Goal: Check status: Check status

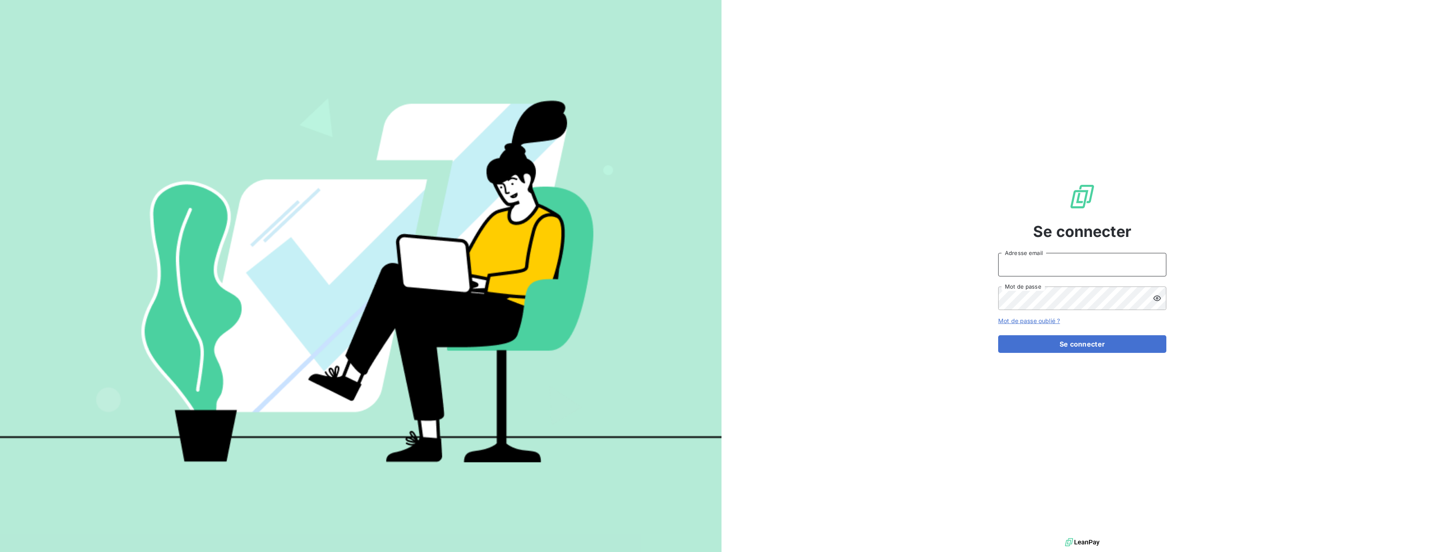
click at [1110, 274] on input "Adresse email" at bounding box center [1082, 265] width 168 height 24
click at [0, 552] on div at bounding box center [0, 552] width 0 height 0
type input "[EMAIL_ADDRESS][DOMAIN_NAME]"
click at [1125, 341] on button "Se connecter" at bounding box center [1082, 344] width 168 height 18
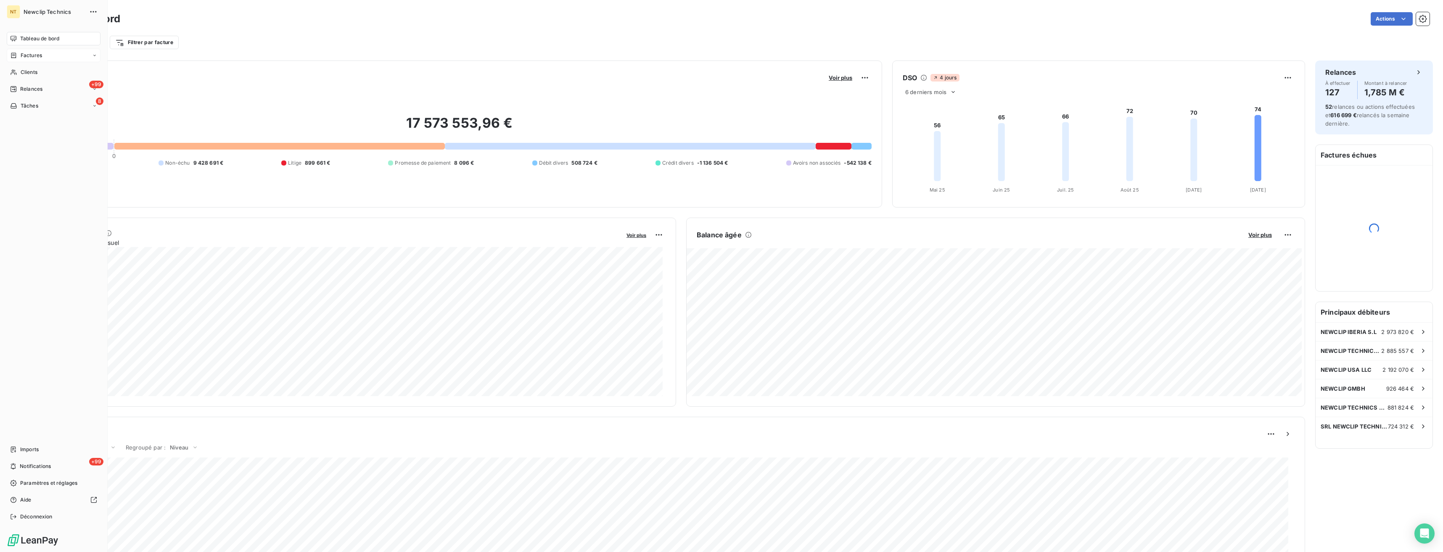
click at [42, 55] on div "Factures" at bounding box center [54, 55] width 94 height 13
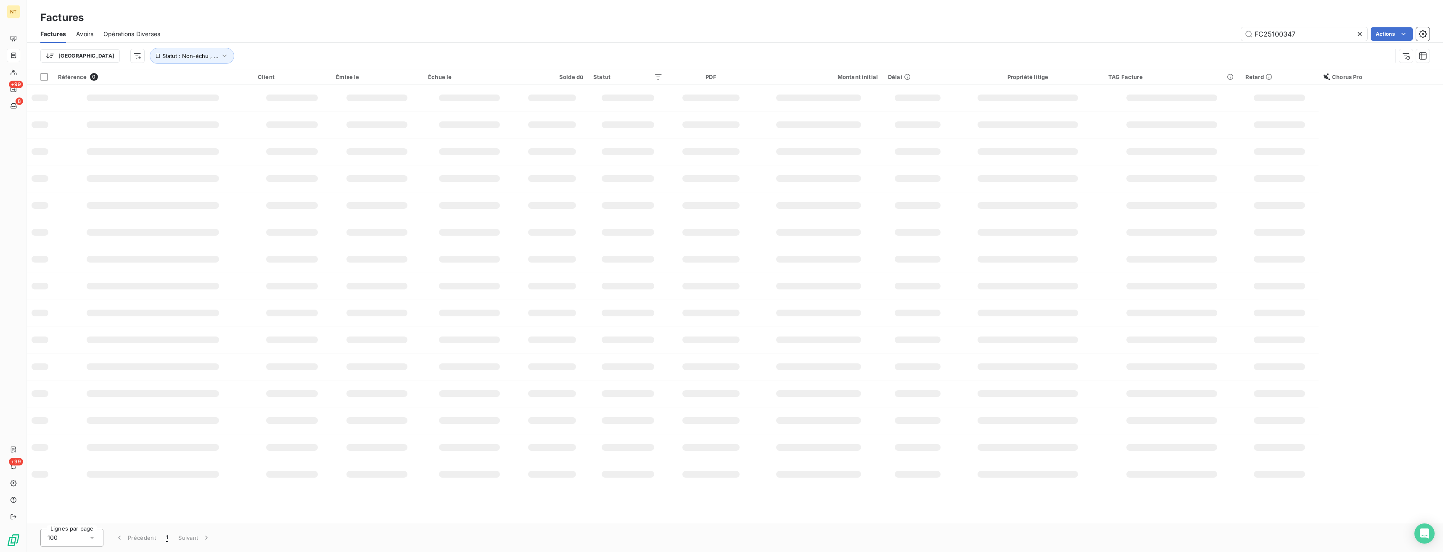
drag, startPoint x: 1307, startPoint y: 35, endPoint x: 1145, endPoint y: 38, distance: 161.8
click at [1145, 38] on div "FC25100347 Actions" at bounding box center [799, 33] width 1259 height 13
type input "FC25041900"
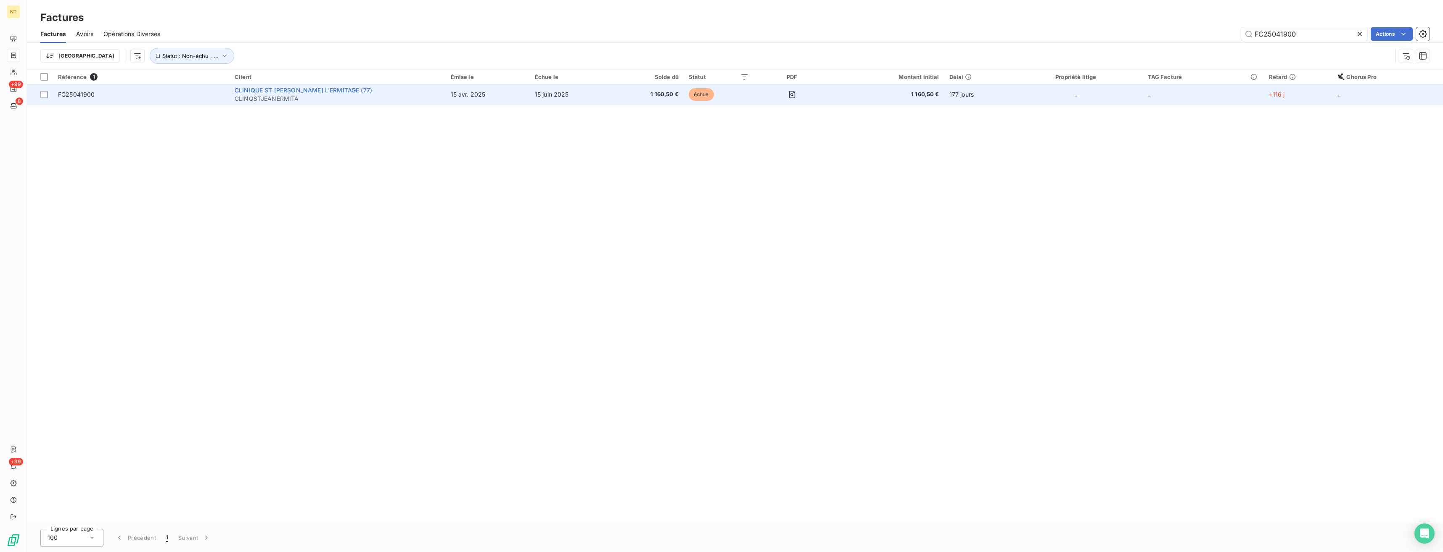
click at [274, 90] on span "CLINIQUE ST [PERSON_NAME] L'ERMITAGE (77)" at bounding box center [303, 90] width 137 height 7
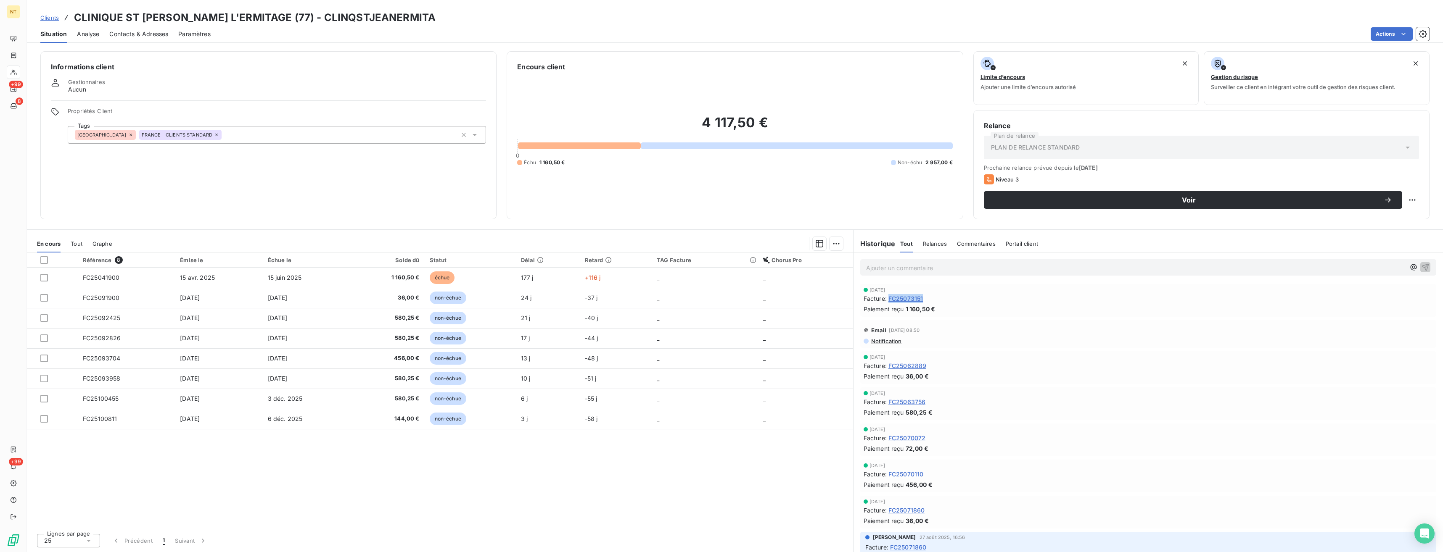
drag, startPoint x: 929, startPoint y: 297, endPoint x: 889, endPoint y: 298, distance: 40.0
click at [889, 298] on div "Facture : FC25073151" at bounding box center [1147, 298] width 569 height 9
copy span "FC25073151"
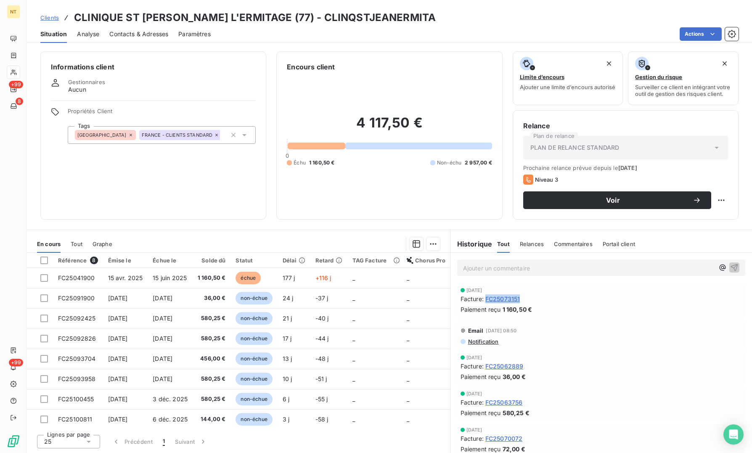
click at [530, 300] on div "Facture : FC25073151" at bounding box center [600, 298] width 281 height 9
drag, startPoint x: 526, startPoint y: 300, endPoint x: 486, endPoint y: 301, distance: 39.9
click at [486, 301] on div "Facture : FC25073151" at bounding box center [600, 298] width 281 height 9
copy span "FC25073151"
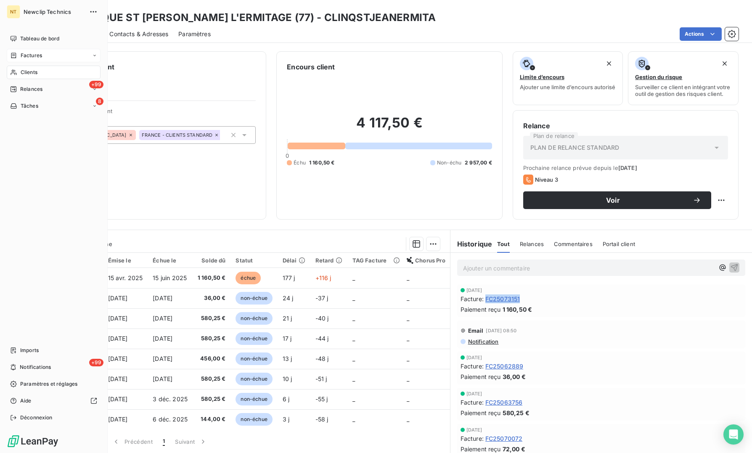
click at [32, 57] on span "Factures" at bounding box center [31, 56] width 21 height 8
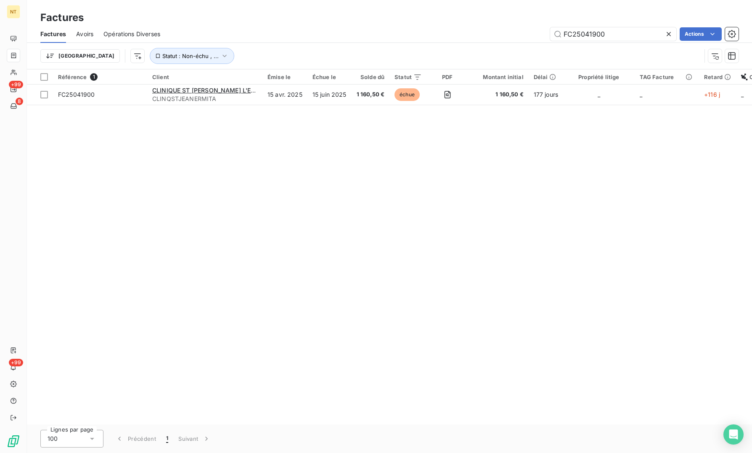
drag, startPoint x: 576, startPoint y: 35, endPoint x: 467, endPoint y: 37, distance: 108.9
click at [467, 37] on div "FC25041900 Actions" at bounding box center [454, 33] width 568 height 13
type input "FC25073151"
